Goal: Information Seeking & Learning: Learn about a topic

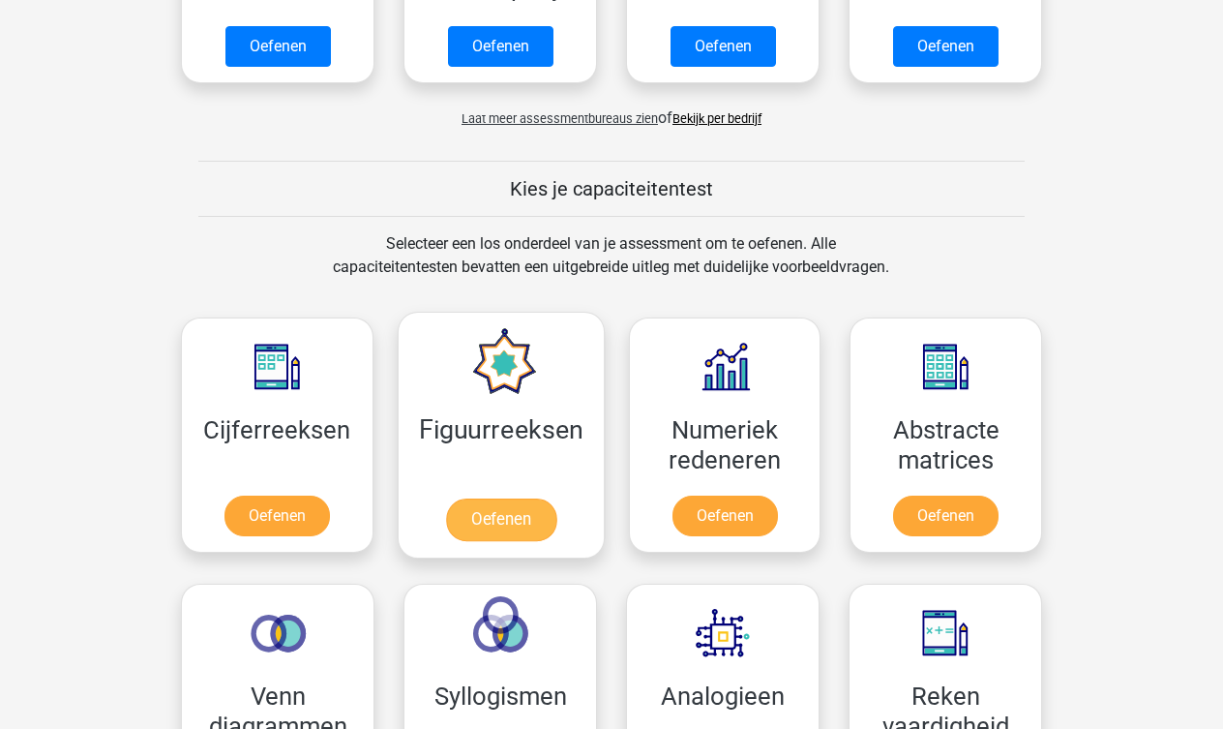
scroll to position [620, 0]
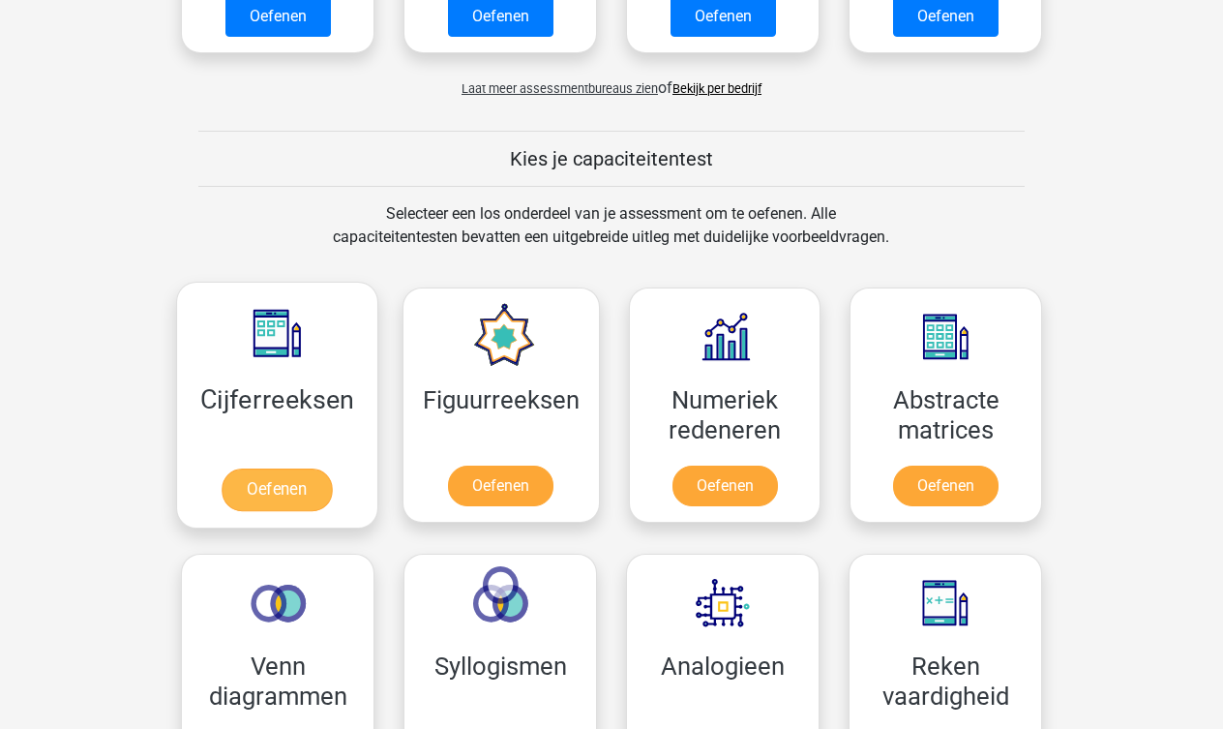
click at [306, 481] on link "Oefenen" at bounding box center [277, 489] width 110 height 43
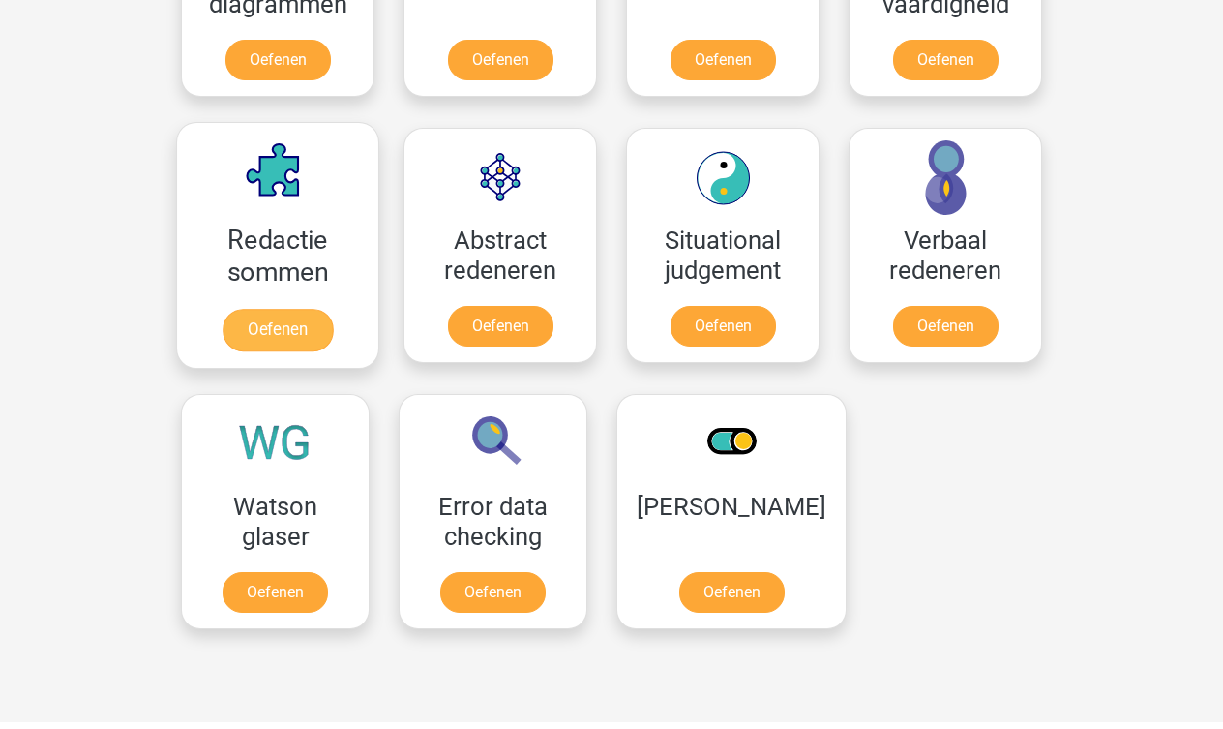
scroll to position [1309, 0]
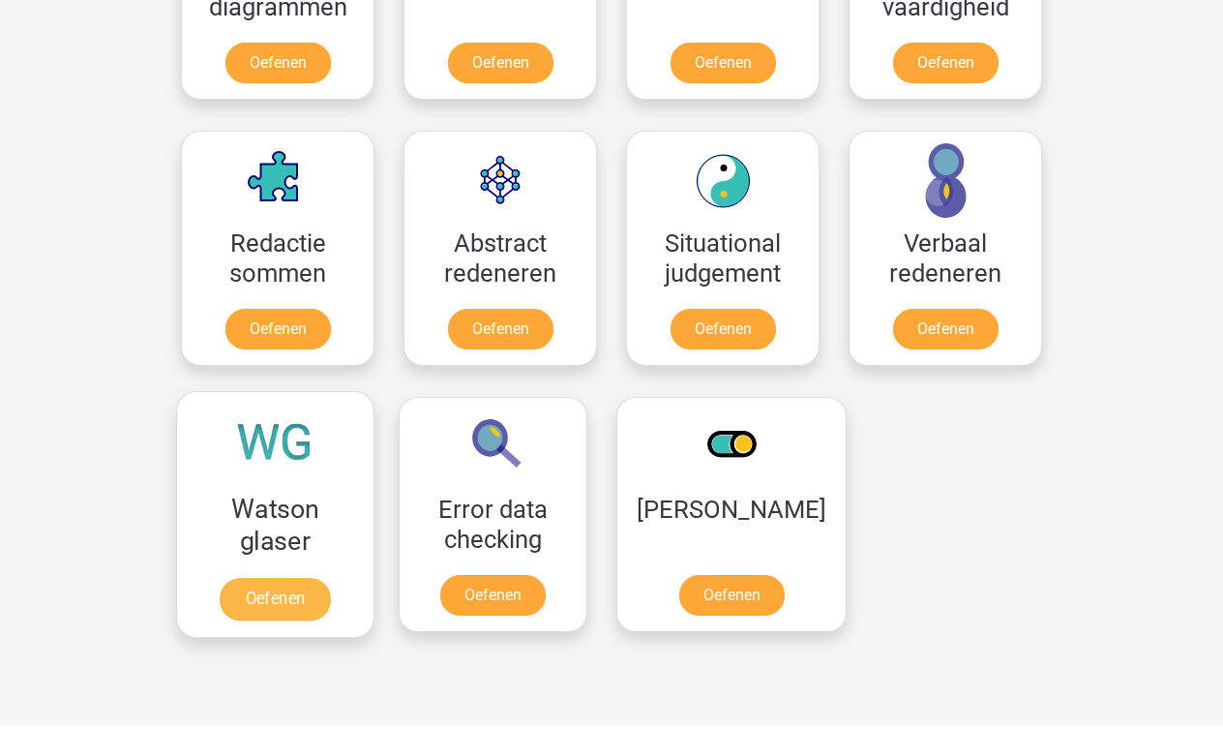
click at [298, 596] on link "Oefenen" at bounding box center [275, 599] width 110 height 43
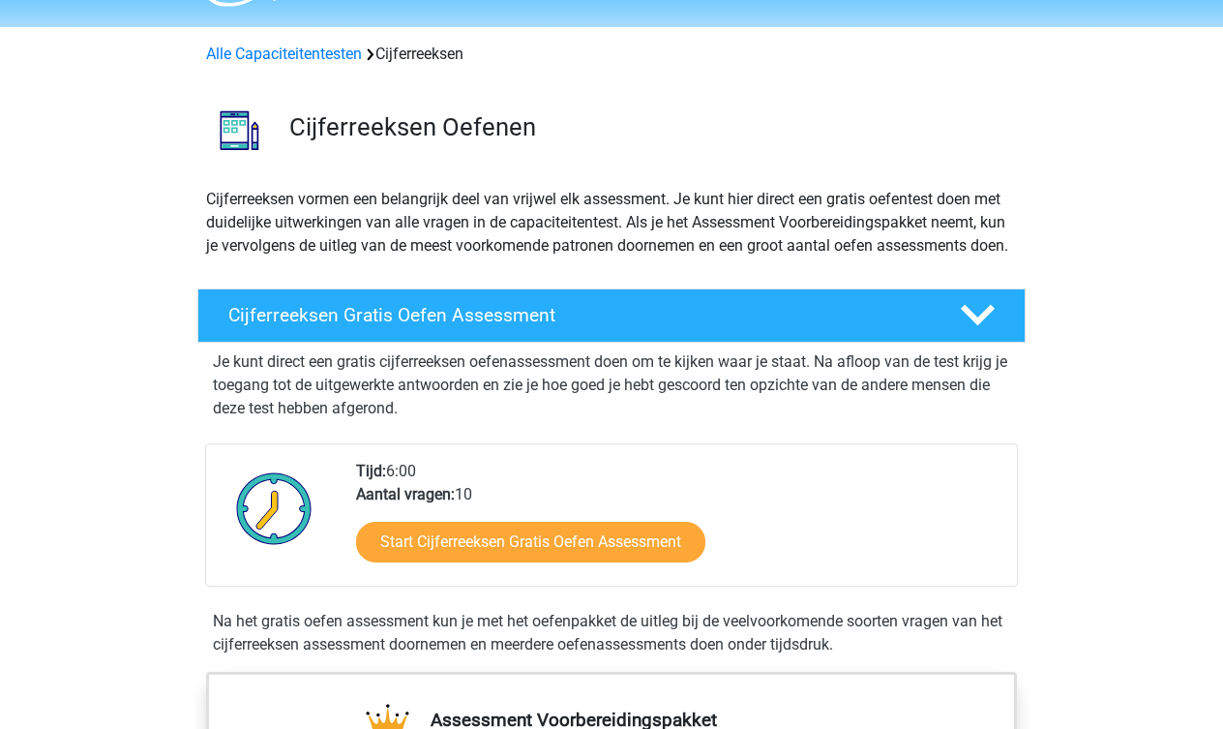
scroll to position [73, 0]
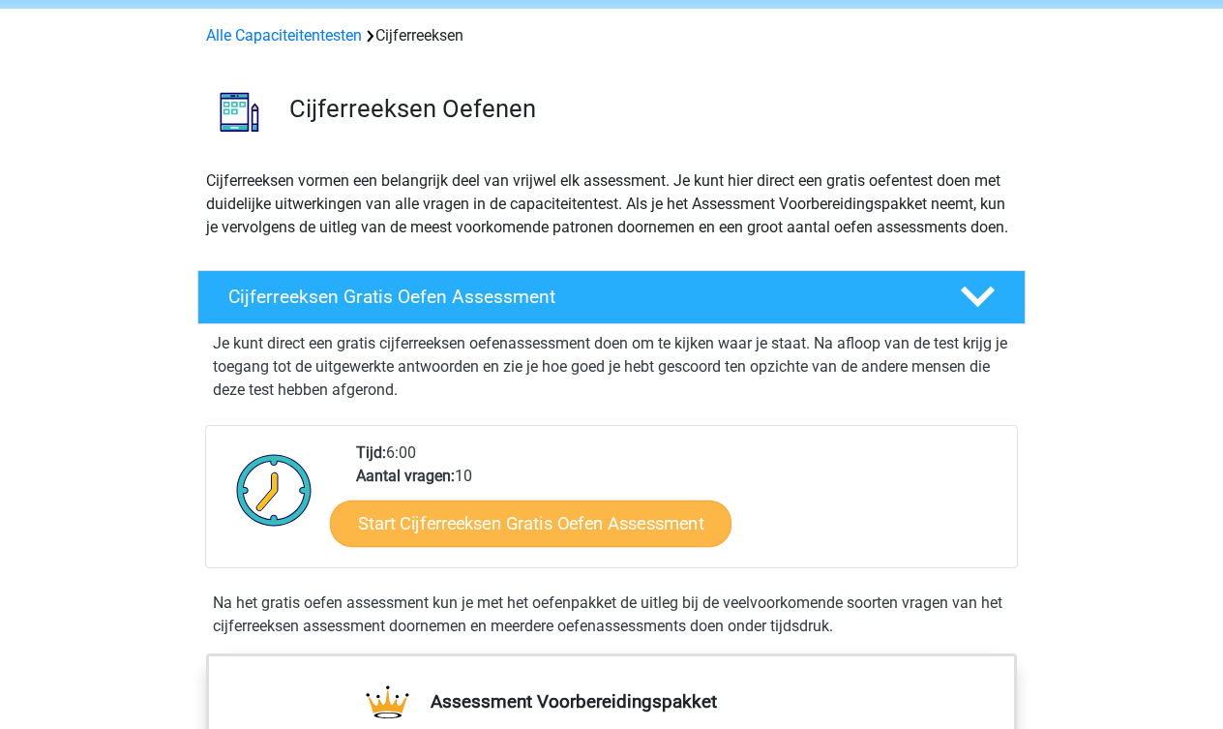
click at [450, 546] on link "Start Cijferreeksen Gratis Oefen Assessment" at bounding box center [531, 522] width 402 height 46
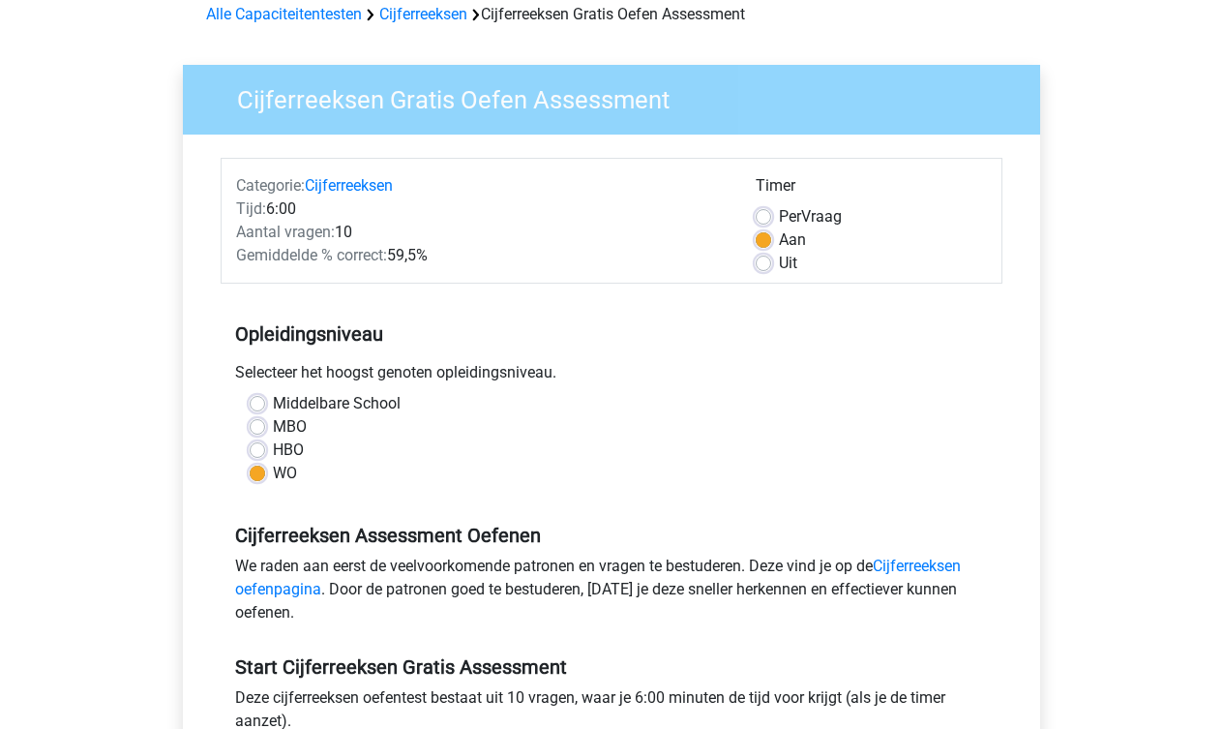
scroll to position [87, 0]
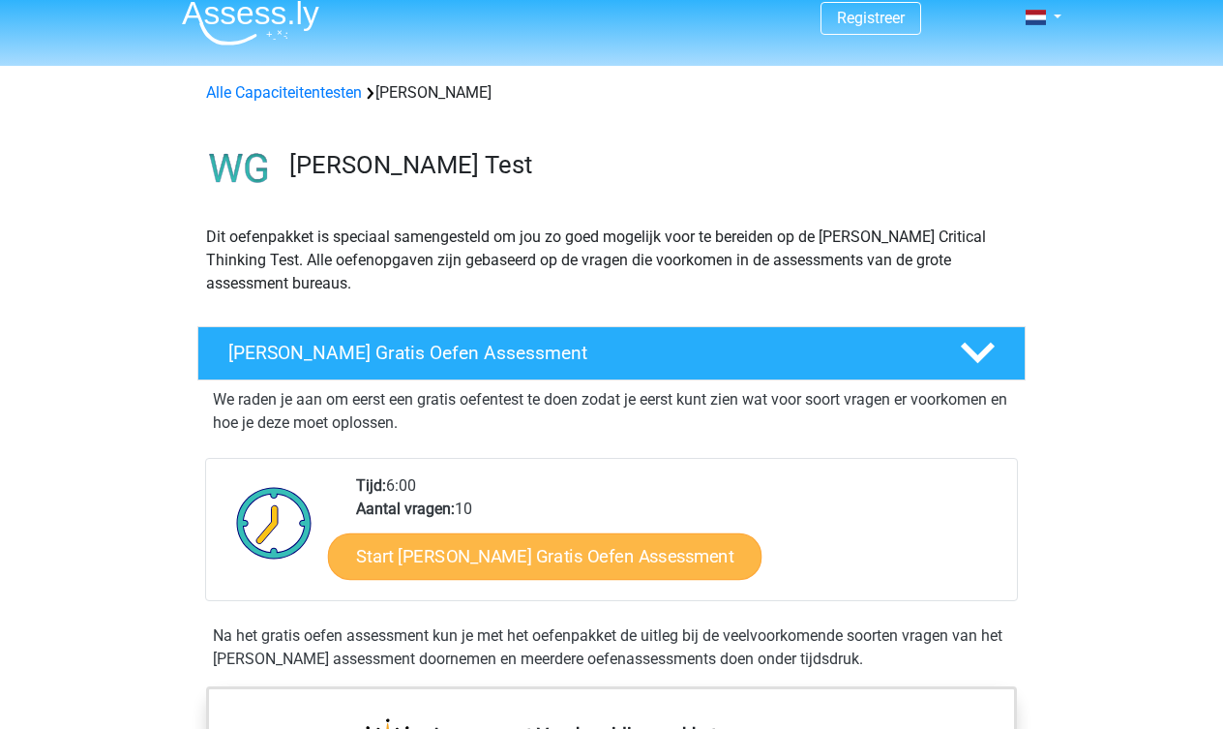
scroll to position [16, 0]
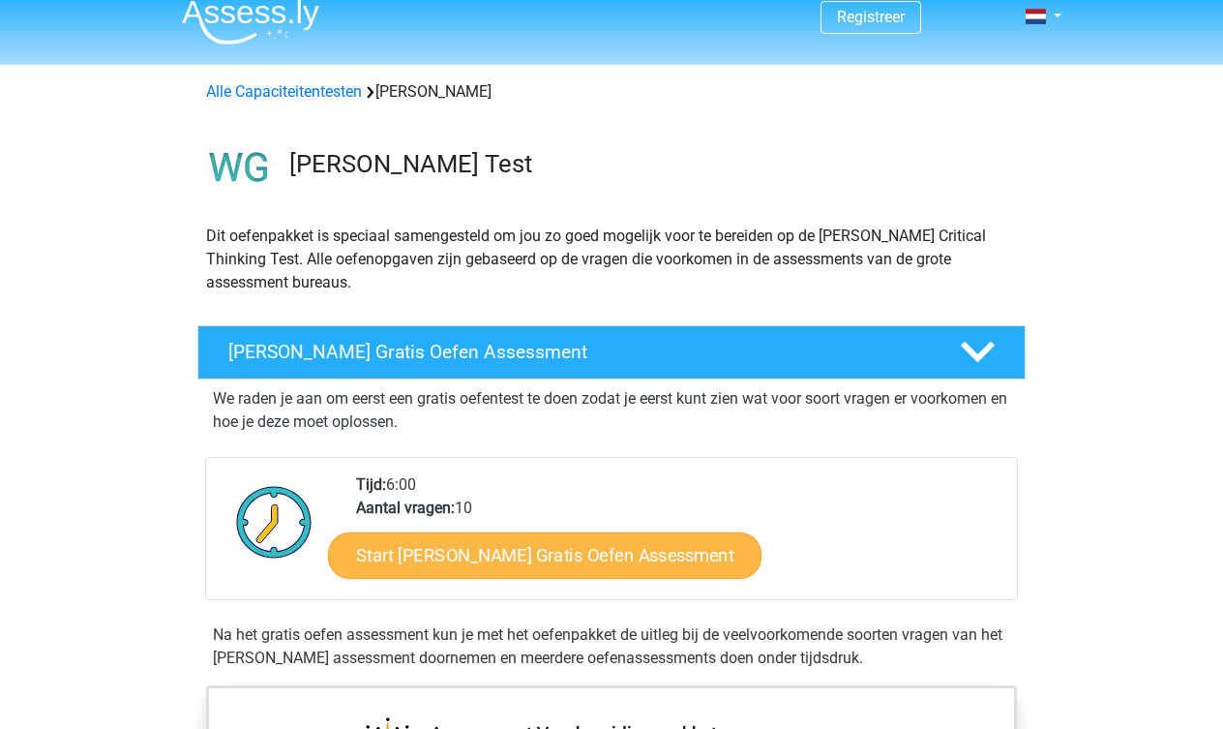
click at [444, 560] on link "Start Watson Glaser Gratis Oefen Assessment" at bounding box center [545, 555] width 434 height 46
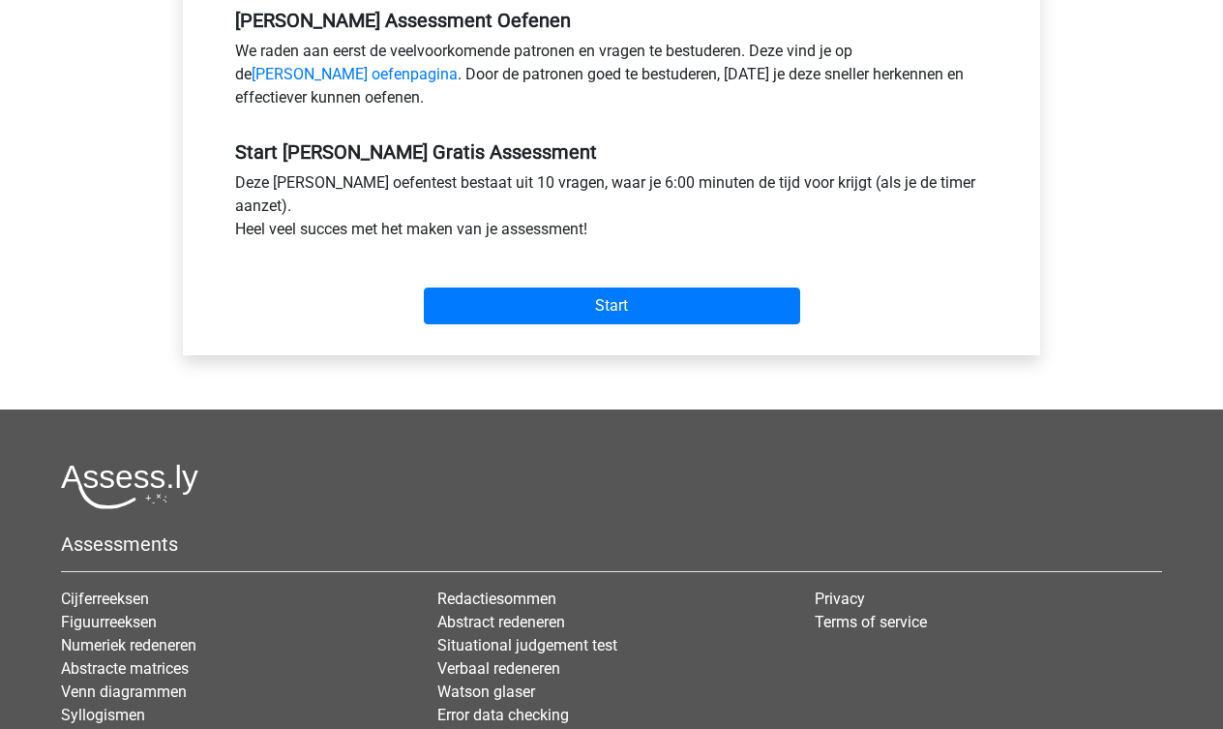
scroll to position [632, 0]
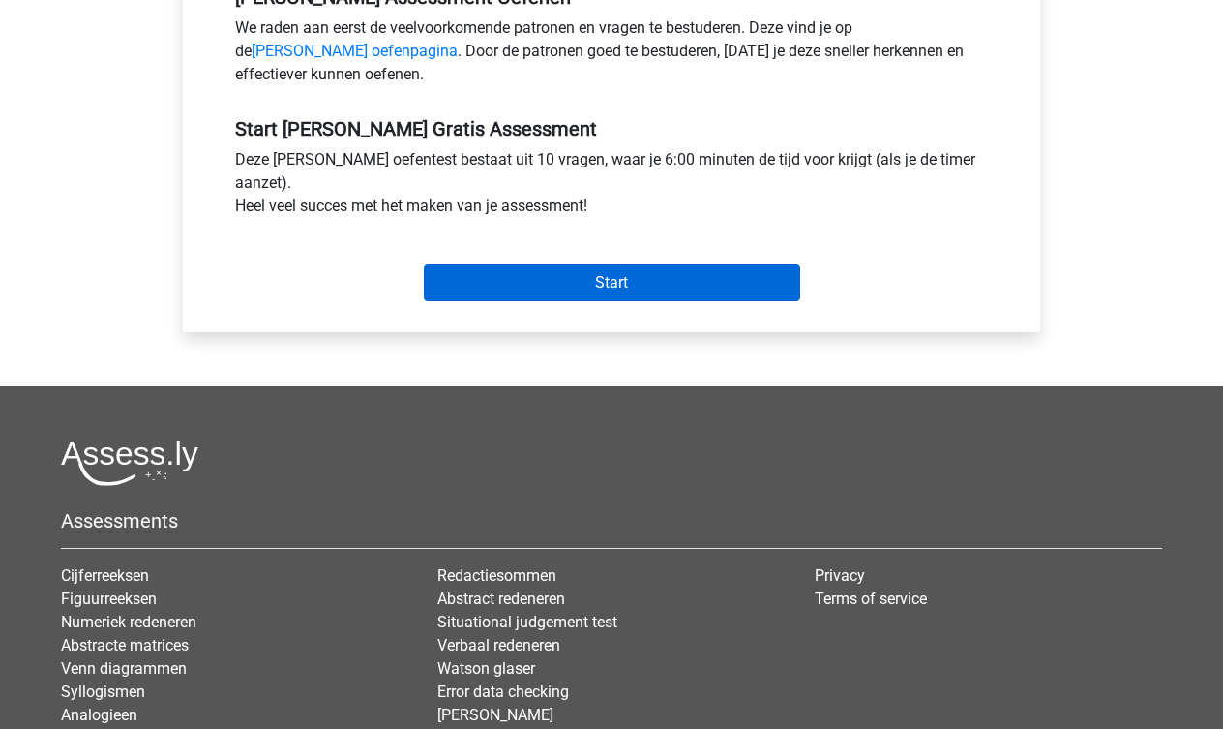
click at [618, 283] on input "Start" at bounding box center [612, 282] width 376 height 37
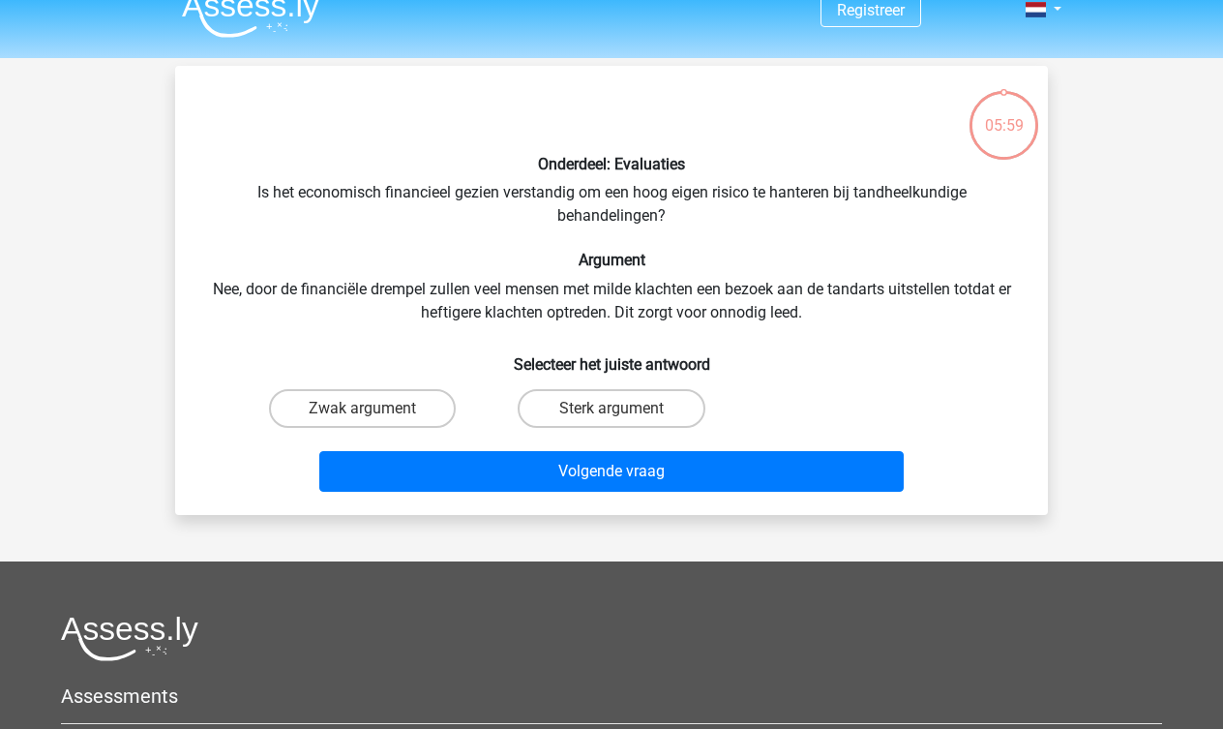
scroll to position [24, 0]
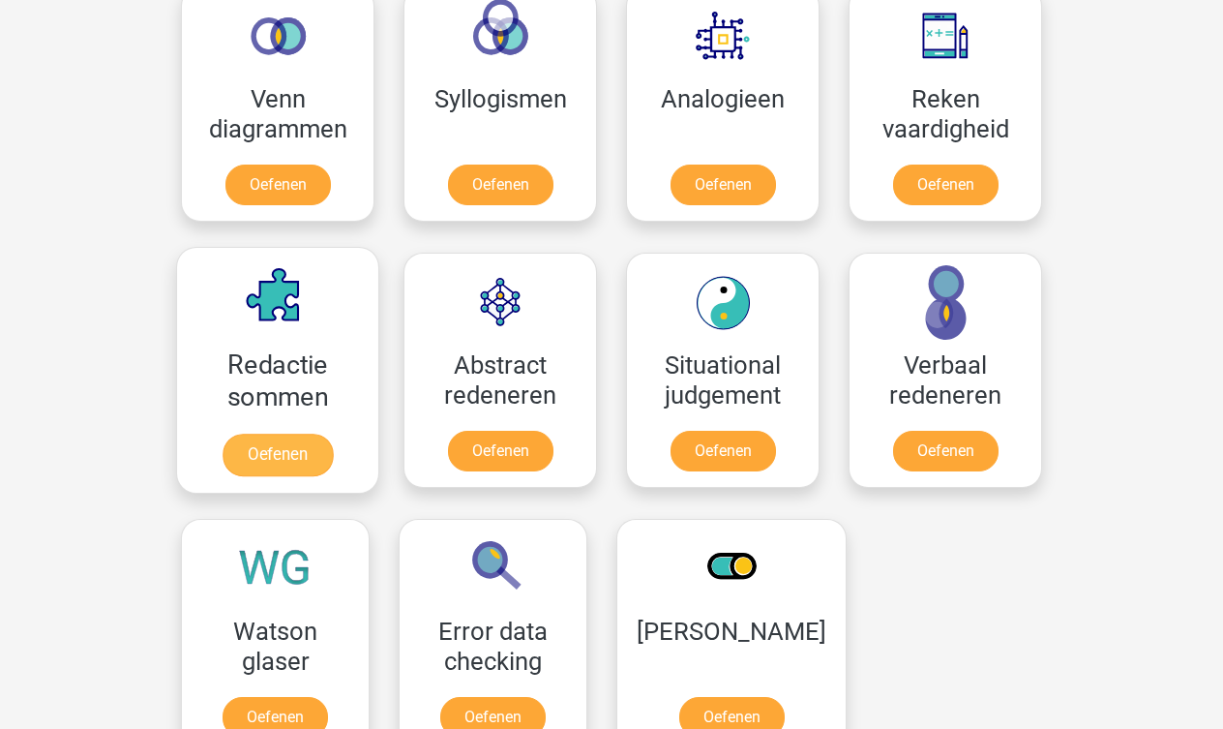
scroll to position [1183, 0]
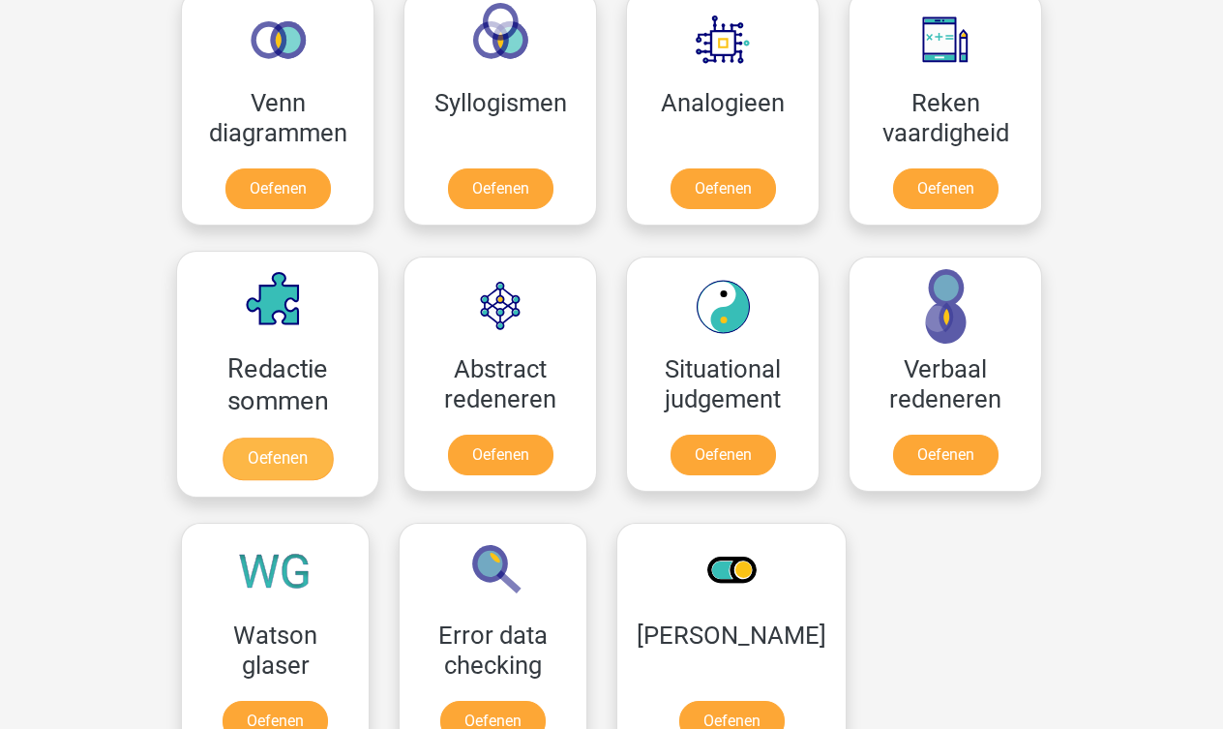
click at [298, 471] on link "Oefenen" at bounding box center [278, 458] width 110 height 43
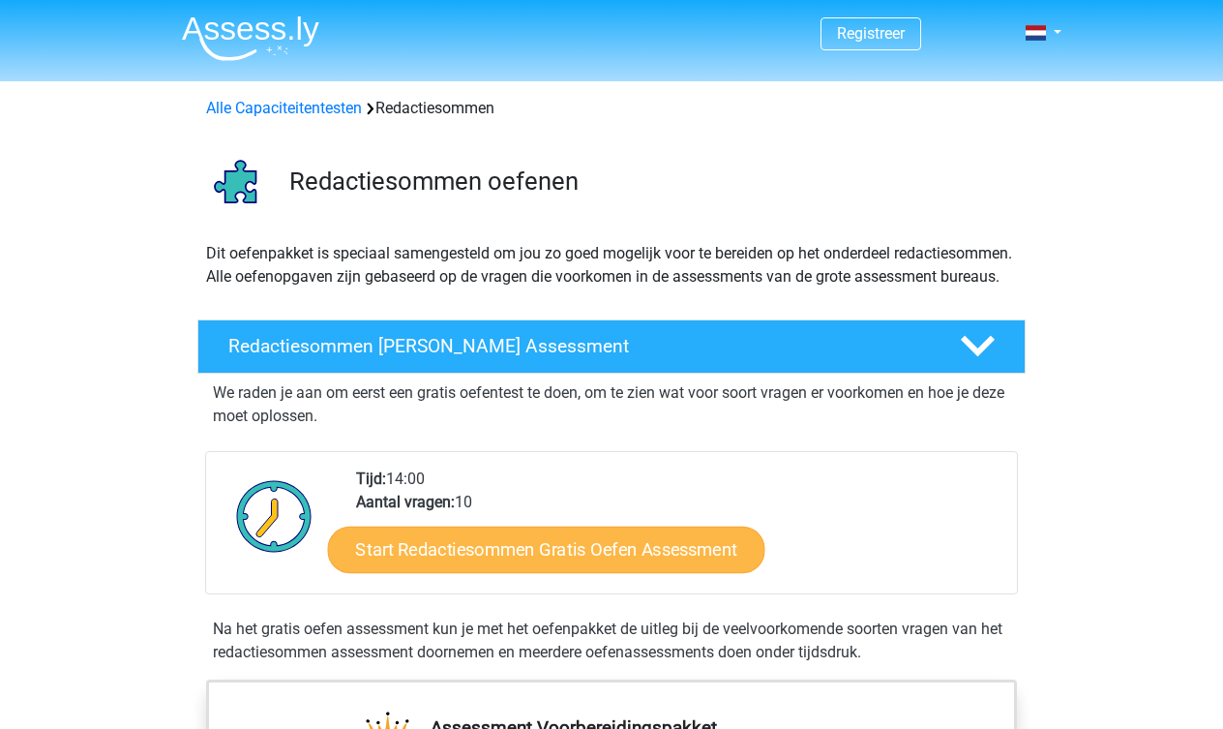
click at [501, 572] on link "Start Redactiesommen Gratis Oefen Assessment" at bounding box center [546, 548] width 437 height 46
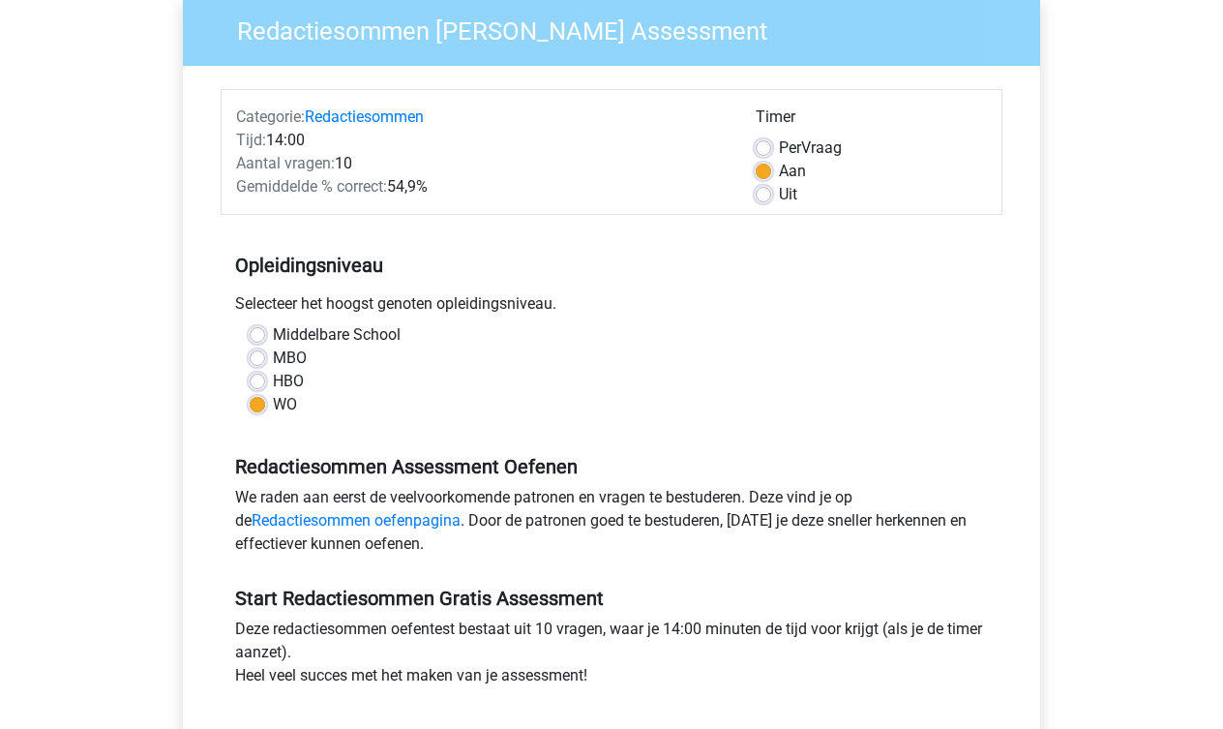
scroll to position [214, 0]
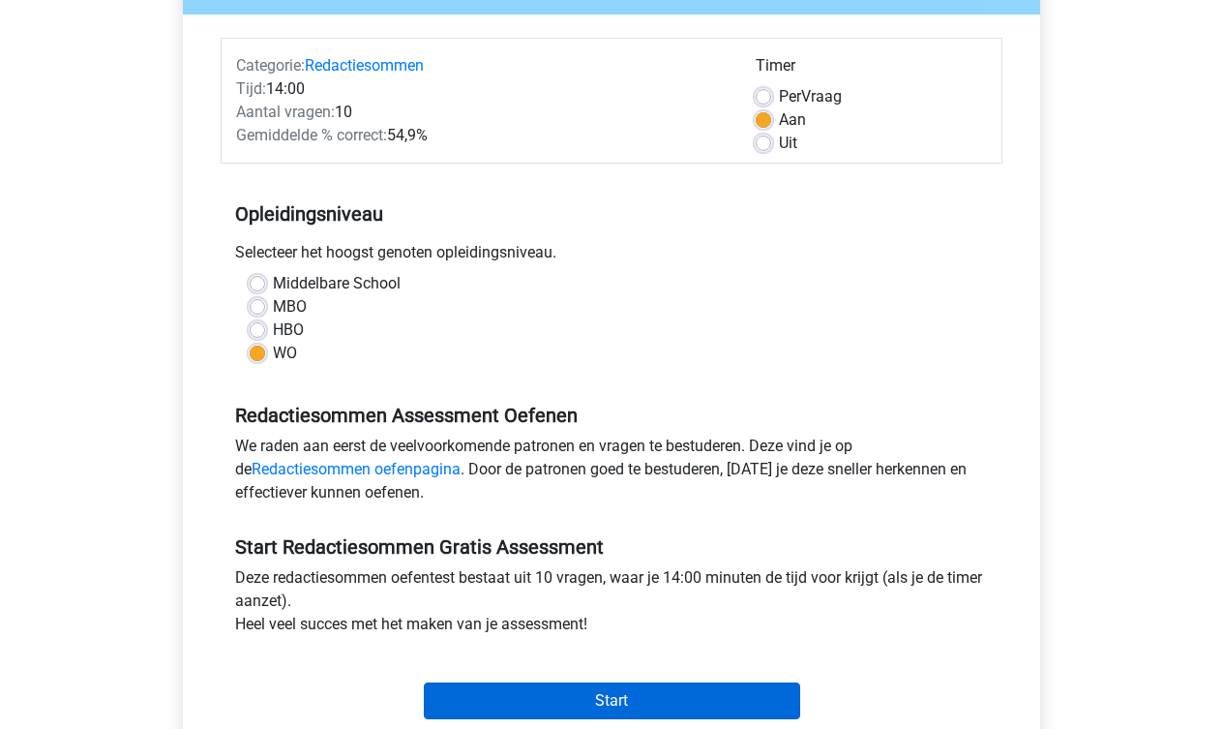
click at [589, 692] on input "Start" at bounding box center [612, 700] width 376 height 37
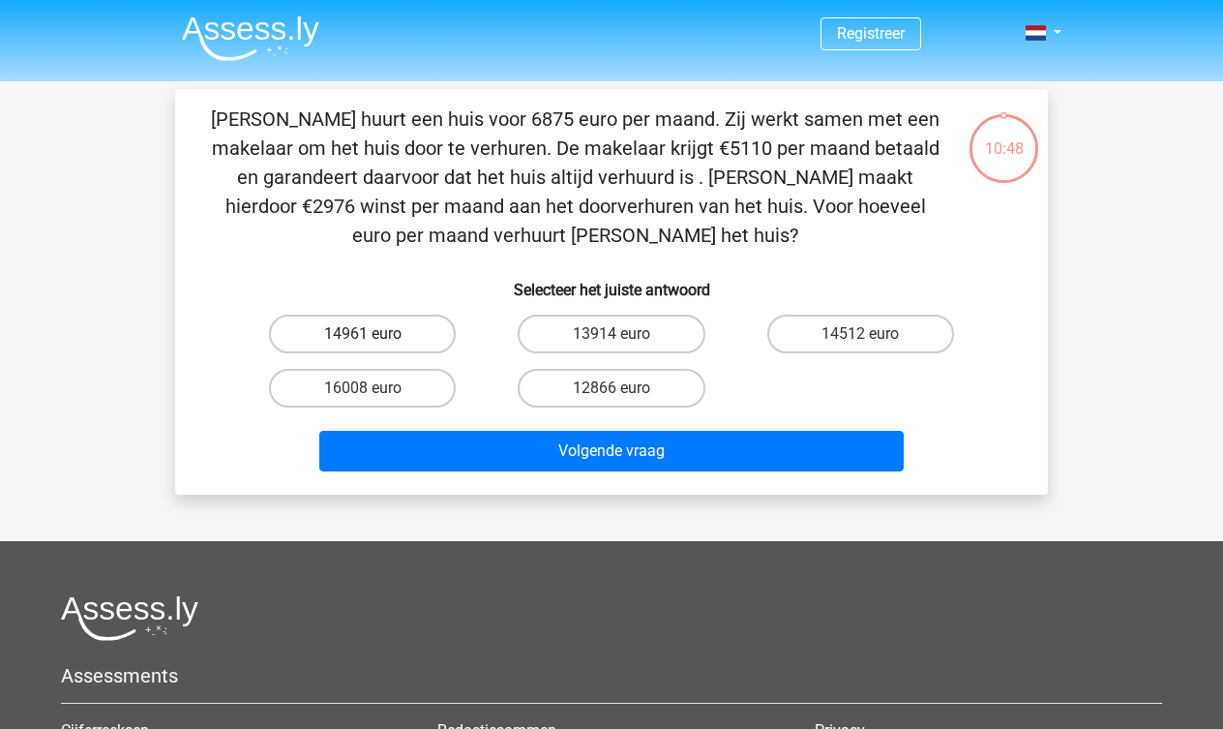
click at [393, 333] on label "14961 euro" at bounding box center [362, 333] width 187 height 39
click at [375, 334] on input "14961 euro" at bounding box center [369, 340] width 13 height 13
radio input "true"
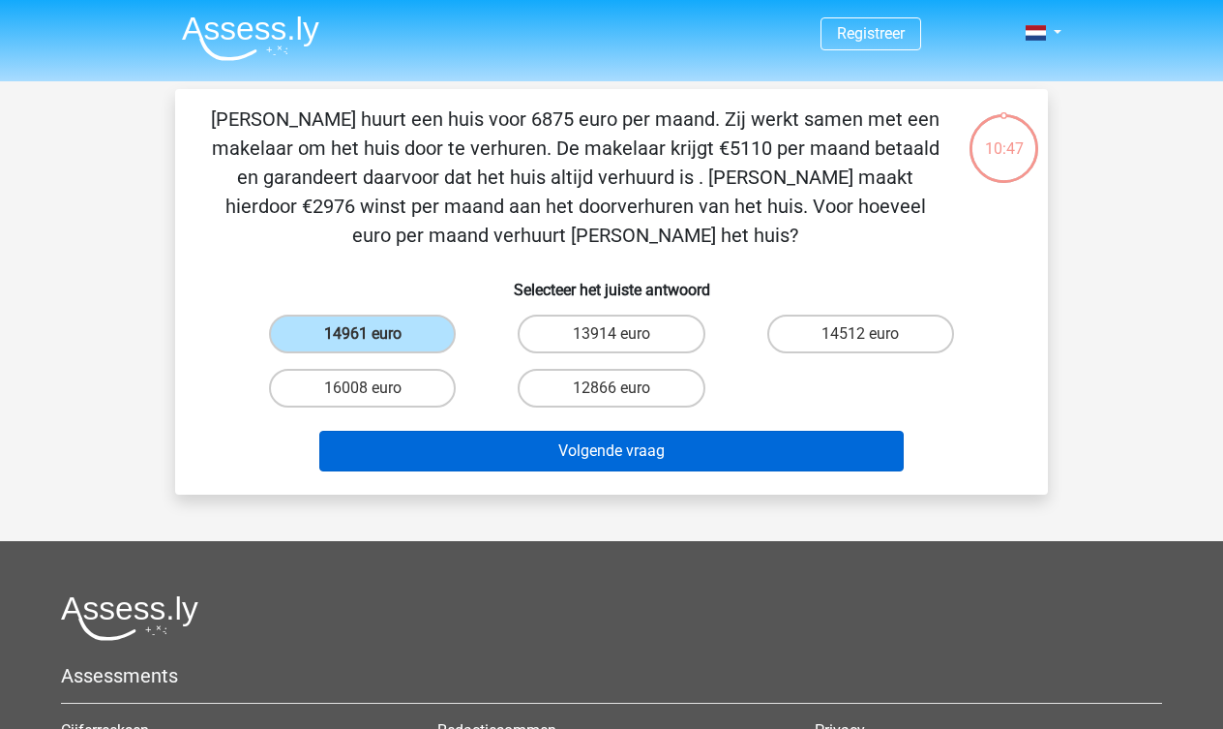
click at [668, 456] on button "Volgende vraag" at bounding box center [611, 451] width 585 height 41
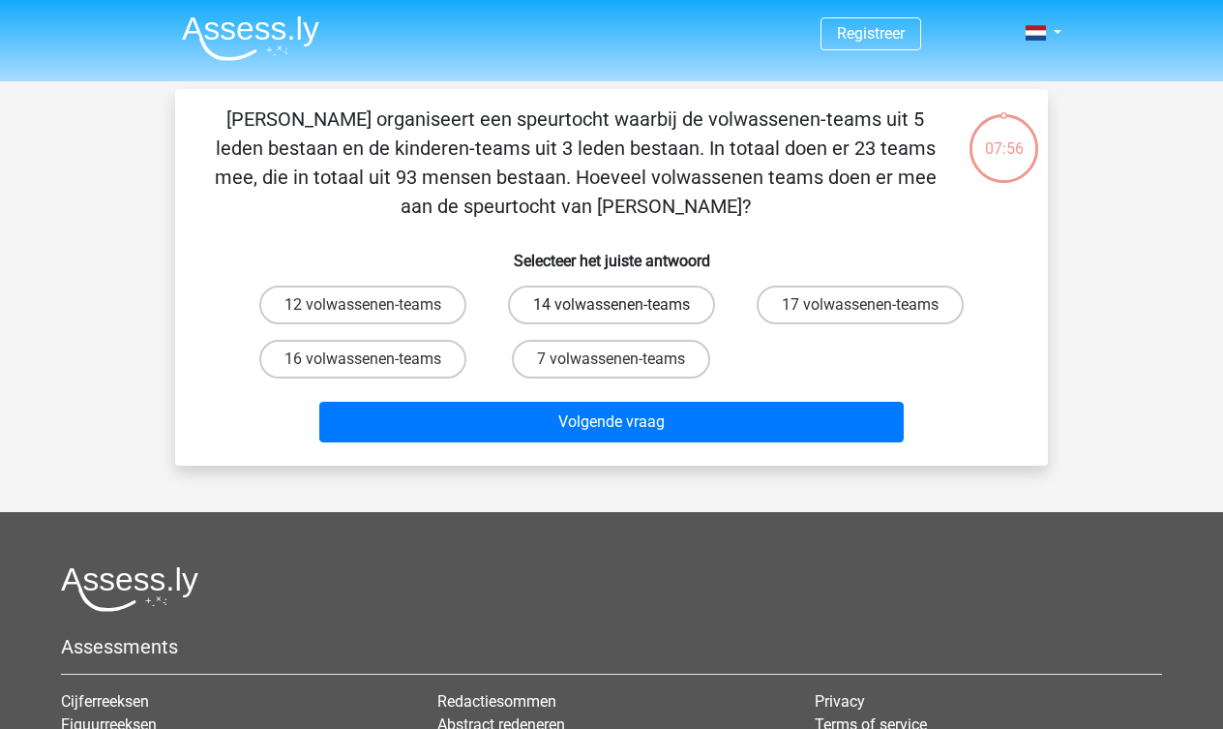
click at [611, 289] on label "14 volwassenen-teams" at bounding box center [611, 304] width 207 height 39
click at [611, 305] on input "14 volwassenen-teams" at bounding box center [617, 311] width 13 height 13
radio input "true"
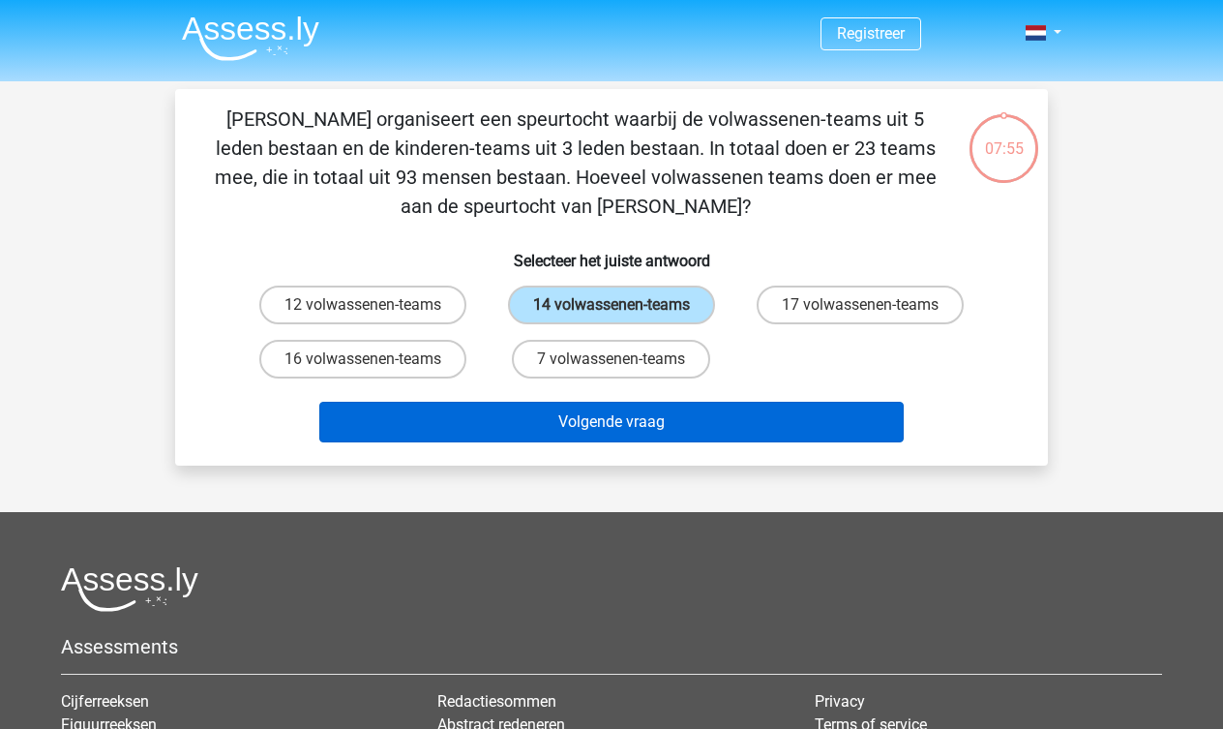
click at [641, 406] on button "Volgende vraag" at bounding box center [611, 422] width 585 height 41
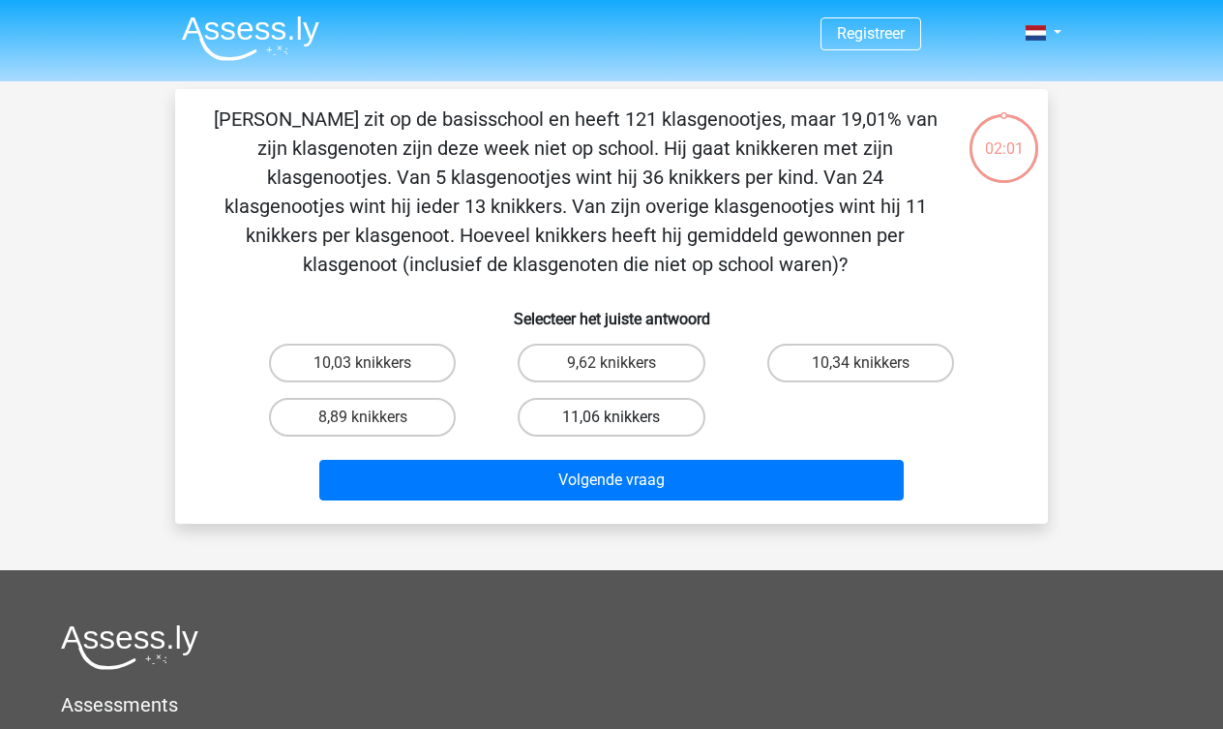
click at [609, 420] on label "11,06 knikkers" at bounding box center [611, 417] width 187 height 39
click at [611, 420] on input "11,06 knikkers" at bounding box center [617, 423] width 13 height 13
radio input "true"
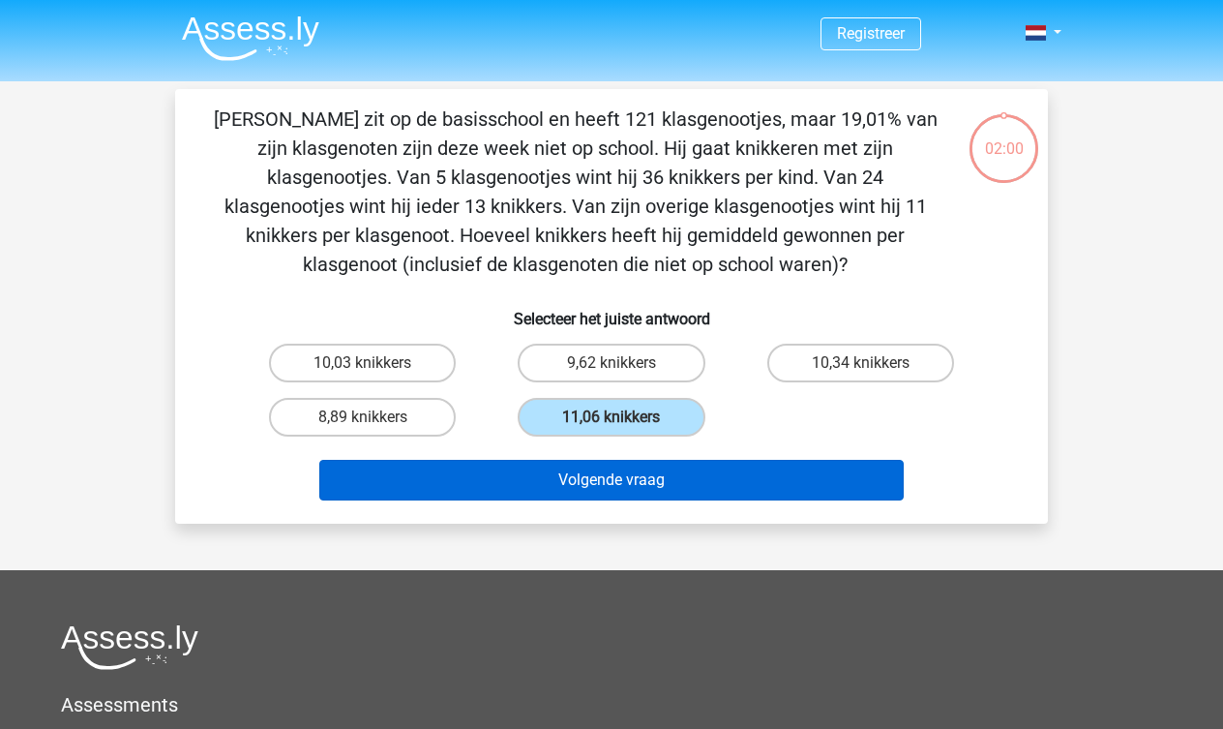
click at [656, 476] on button "Volgende vraag" at bounding box center [611, 480] width 585 height 41
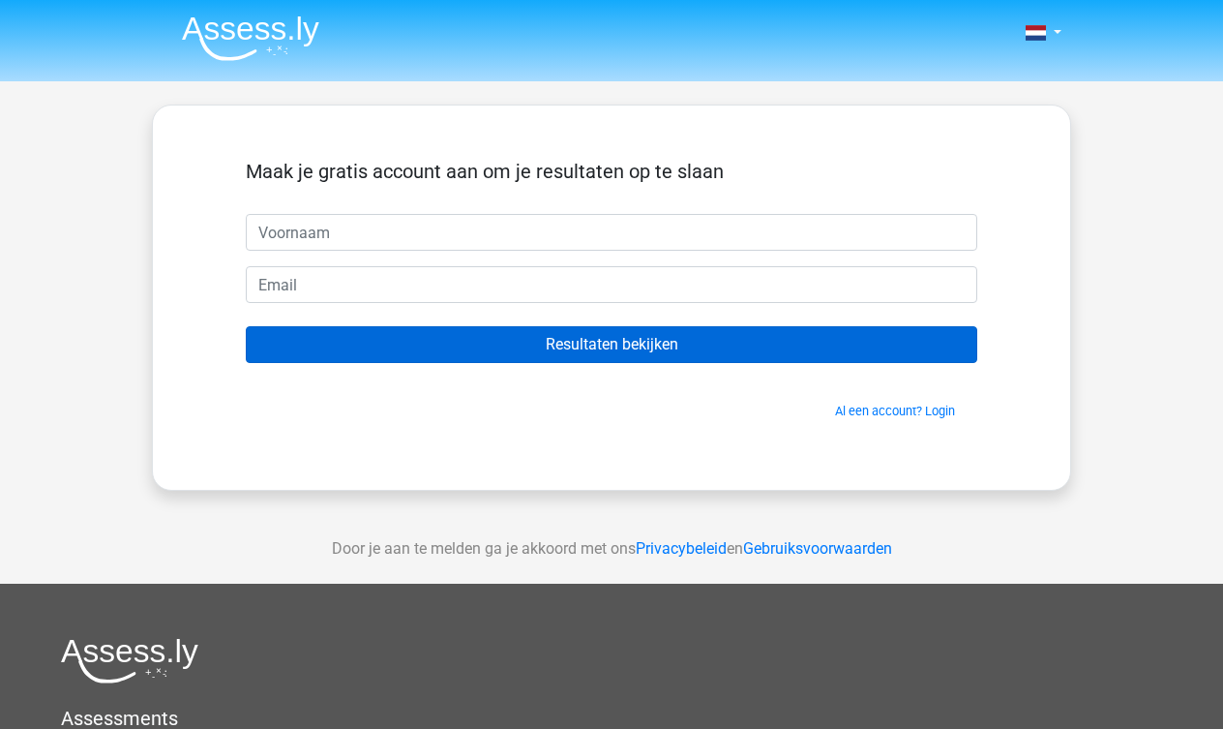
click at [627, 342] on input "Resultaten bekijken" at bounding box center [611, 344] width 731 height 37
